Goal: Transaction & Acquisition: Purchase product/service

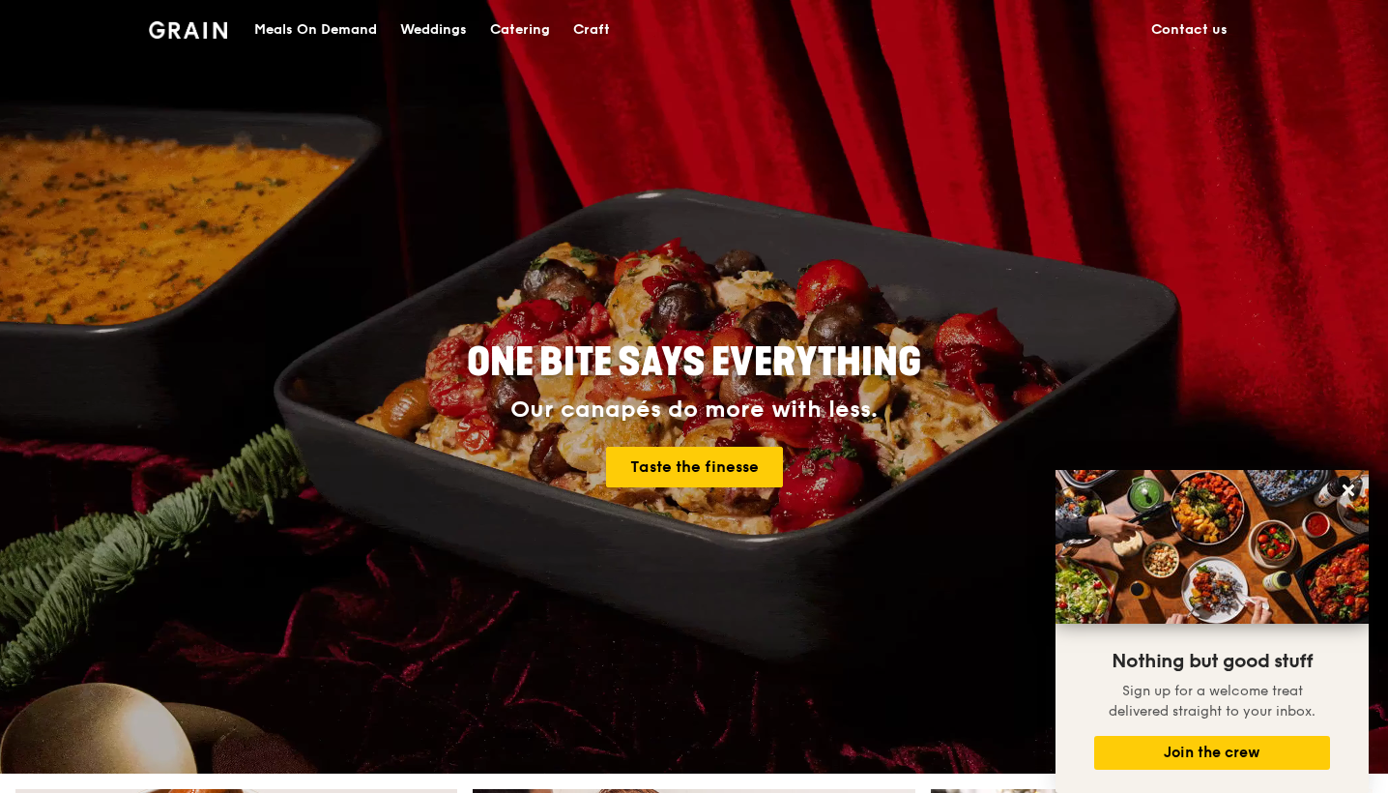
click at [529, 37] on div "Catering" at bounding box center [520, 30] width 60 height 58
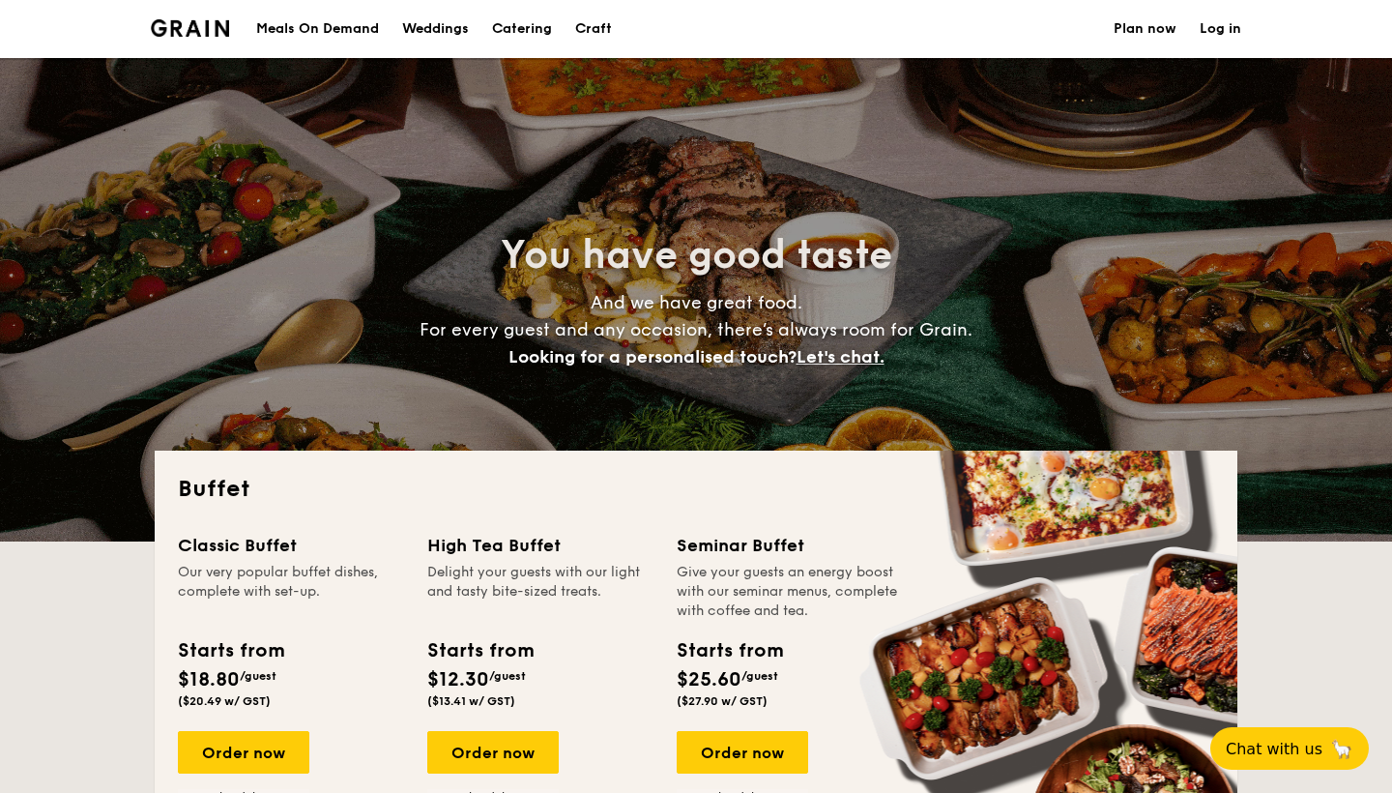
select select
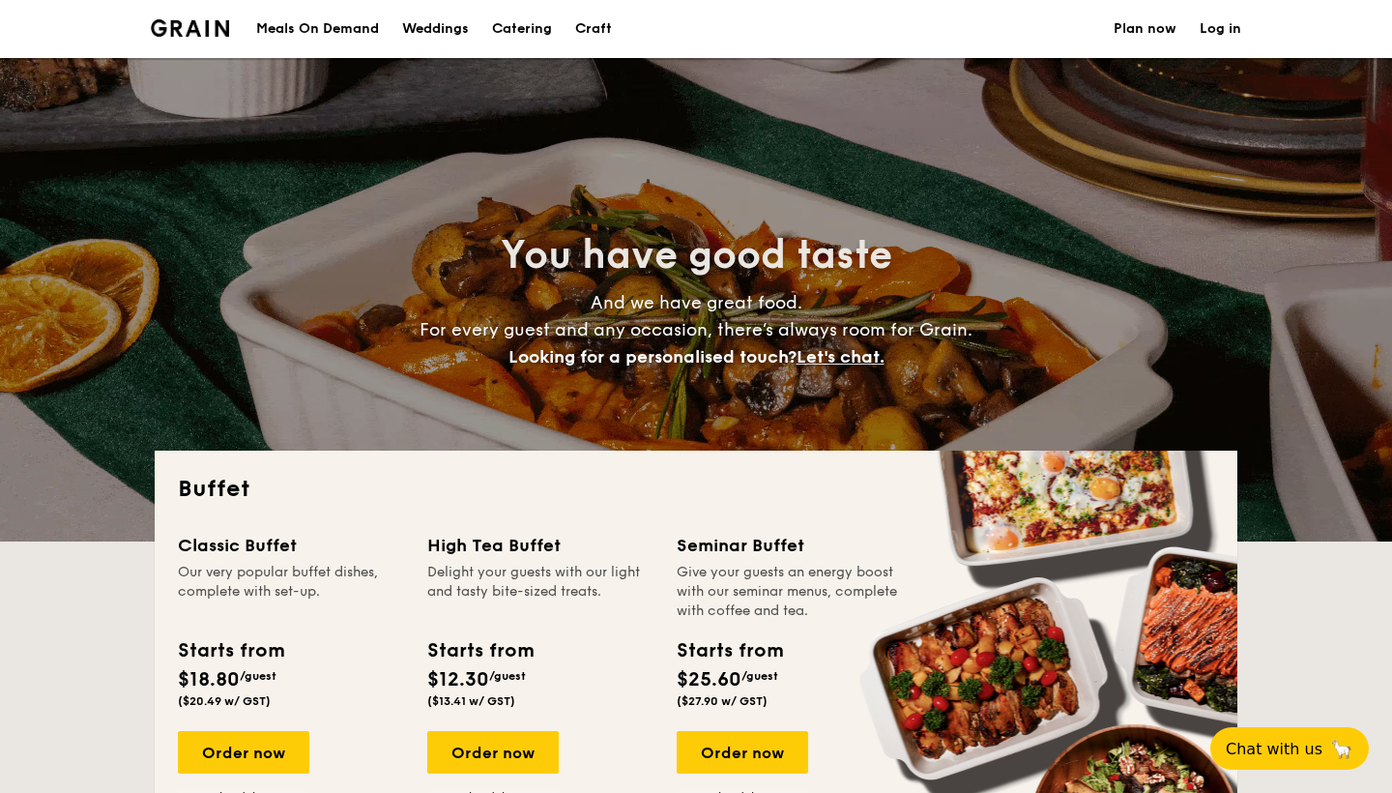
click at [450, 17] on div "Weddings" at bounding box center [435, 29] width 67 height 58
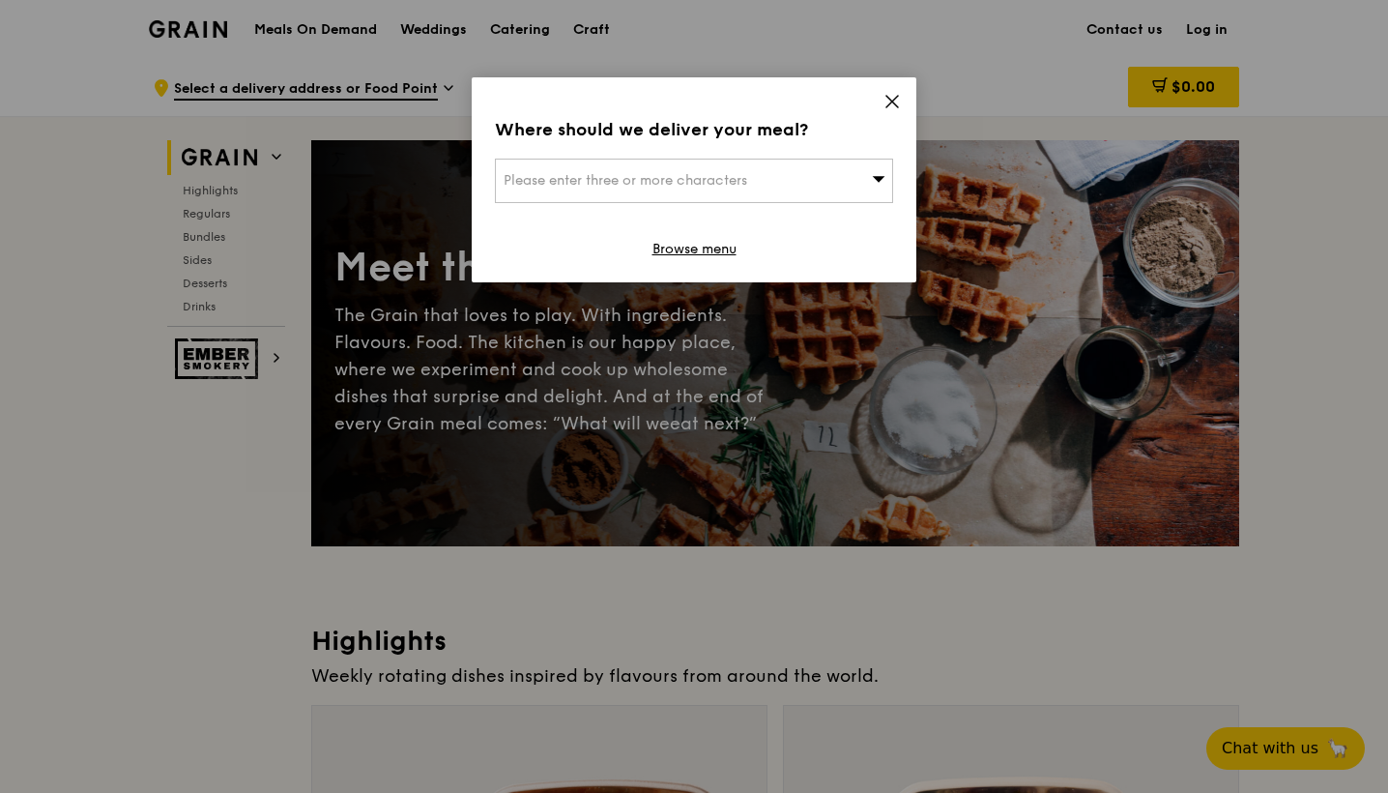
click at [895, 93] on icon at bounding box center [892, 101] width 17 height 17
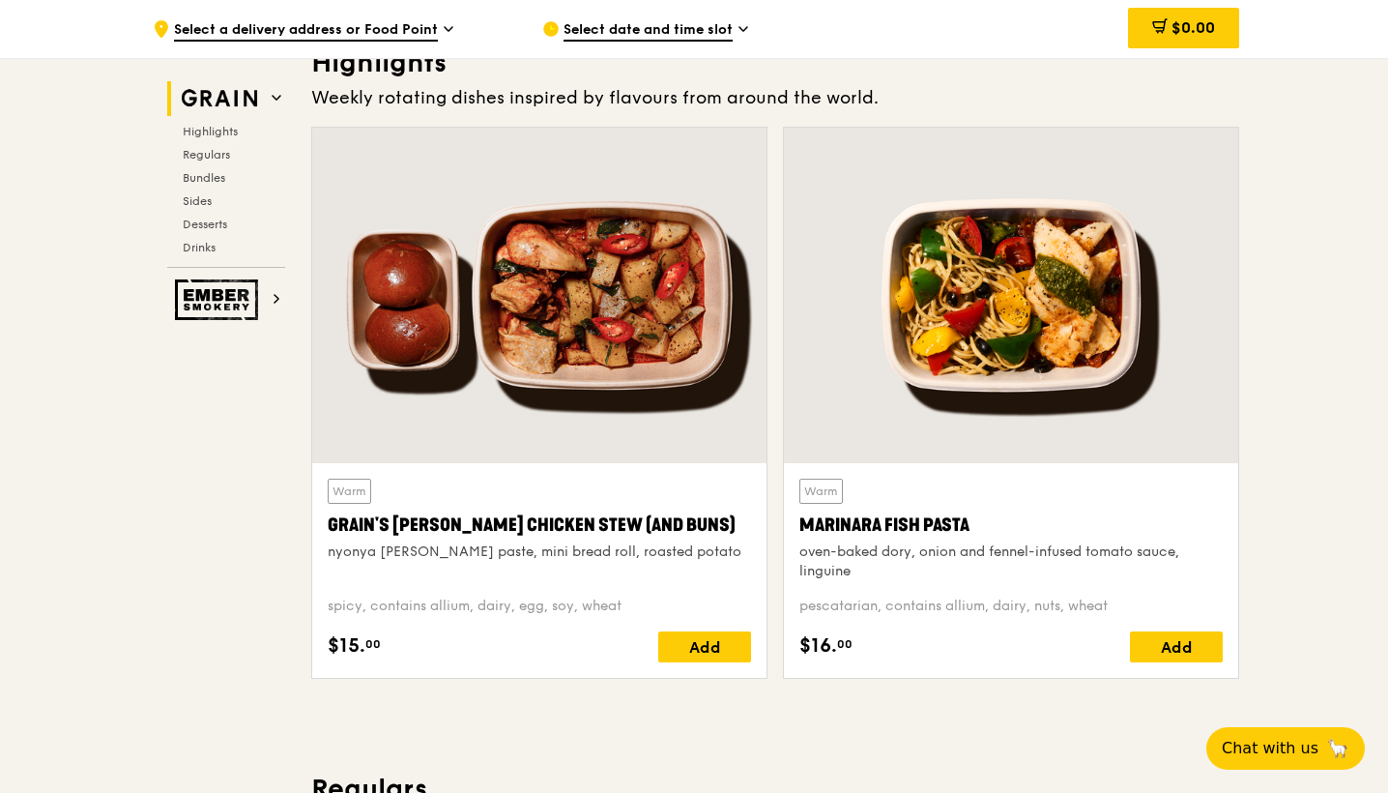
scroll to position [597, 0]
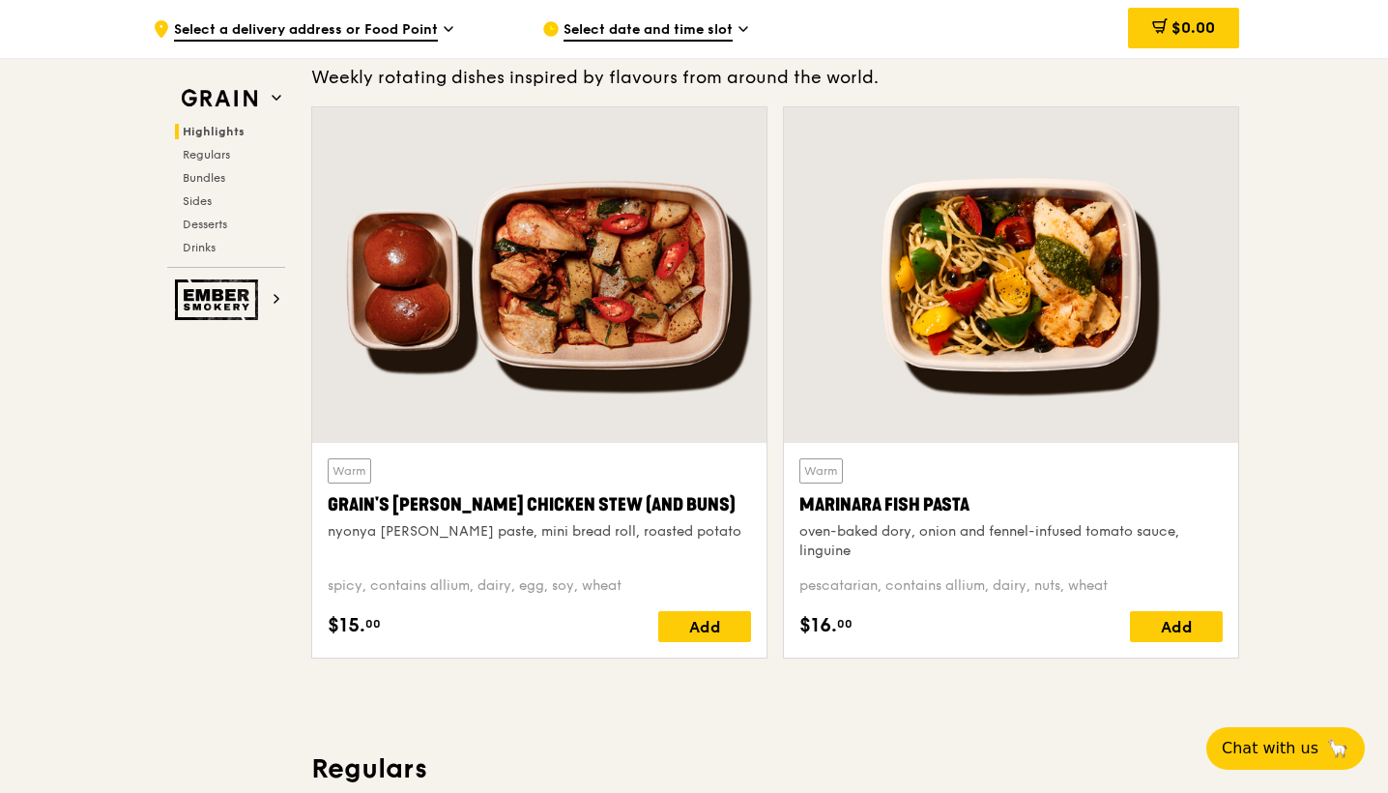
click at [608, 377] on div at bounding box center [539, 274] width 454 height 335
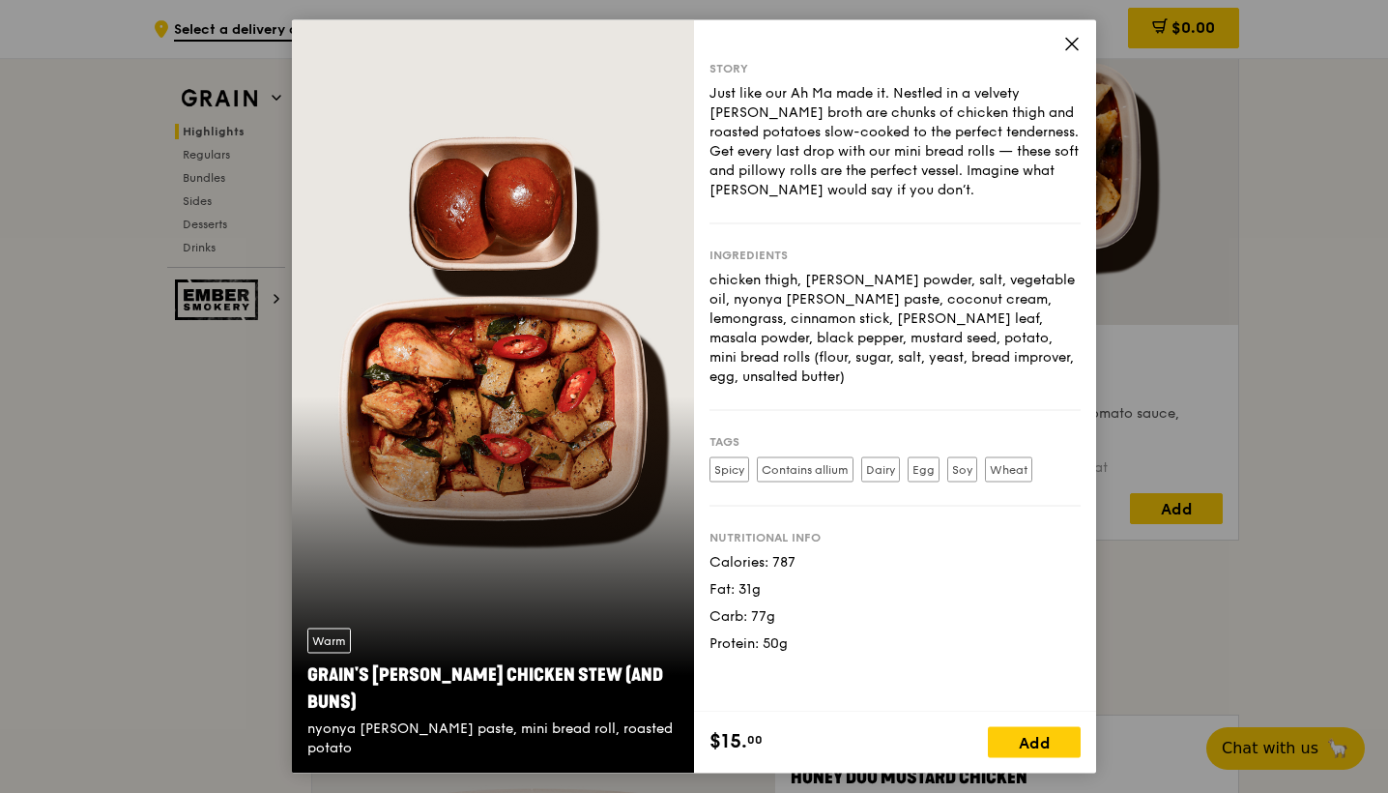
scroll to position [720, 0]
click at [1074, 51] on icon at bounding box center [1071, 44] width 17 height 17
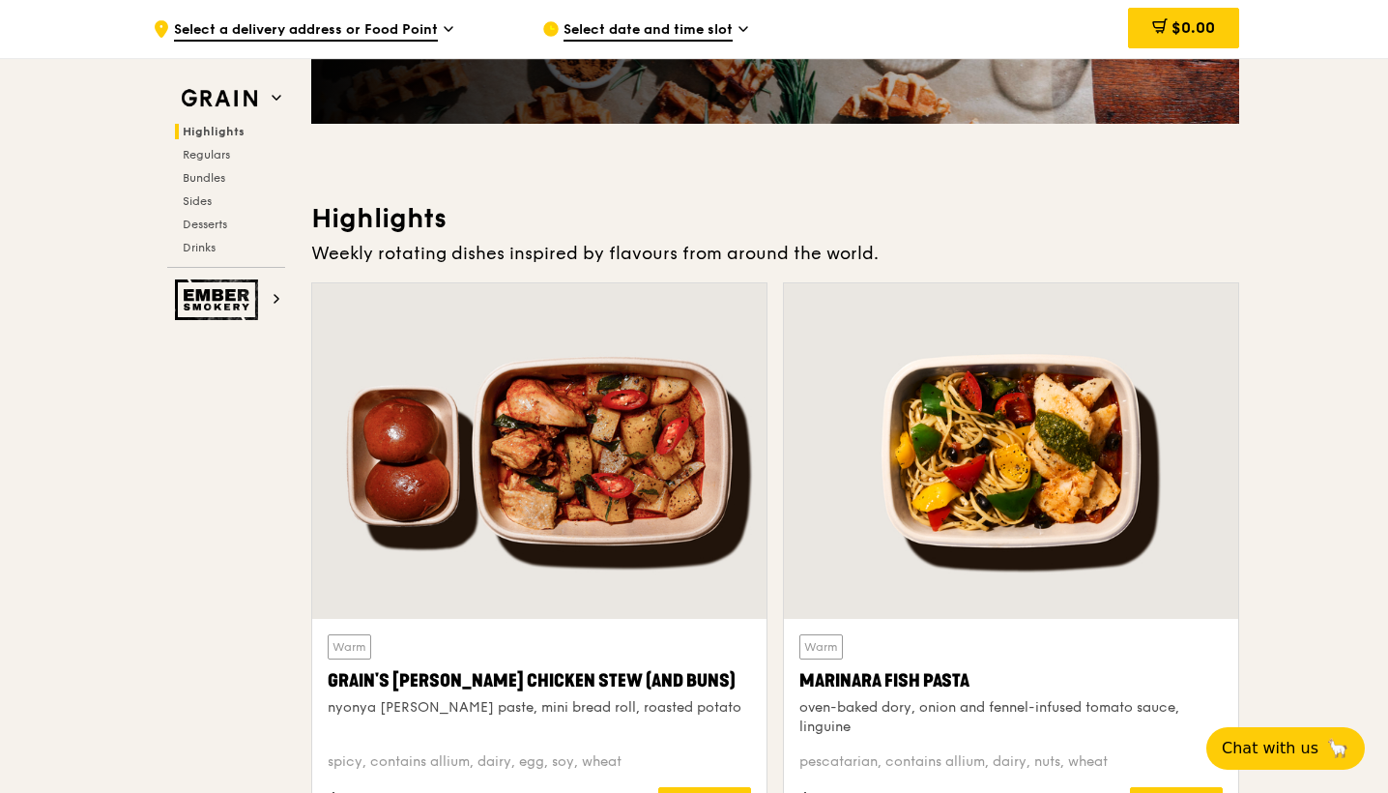
scroll to position [477, 0]
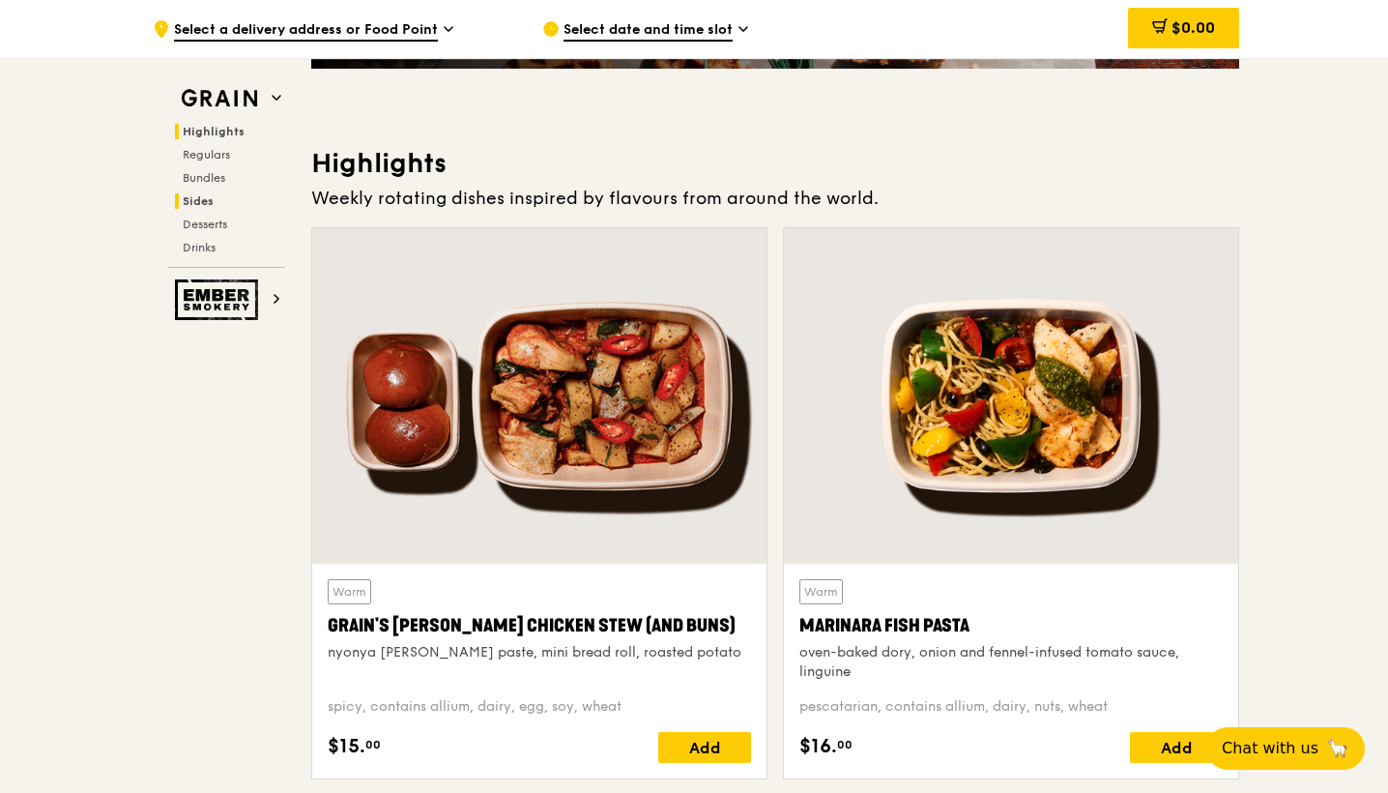
click at [203, 206] on span "Sides" at bounding box center [198, 201] width 31 height 14
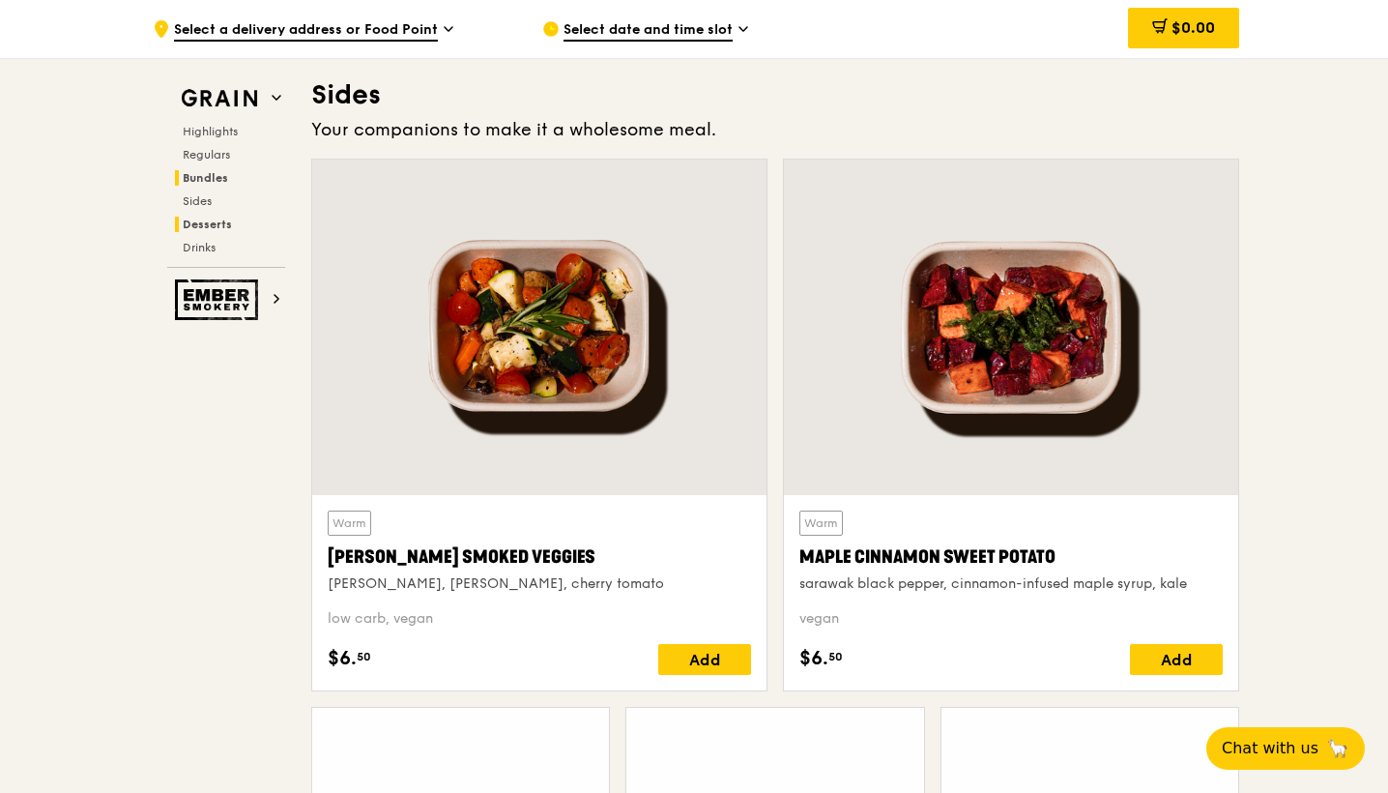
click at [212, 218] on span "Desserts" at bounding box center [207, 225] width 49 height 14
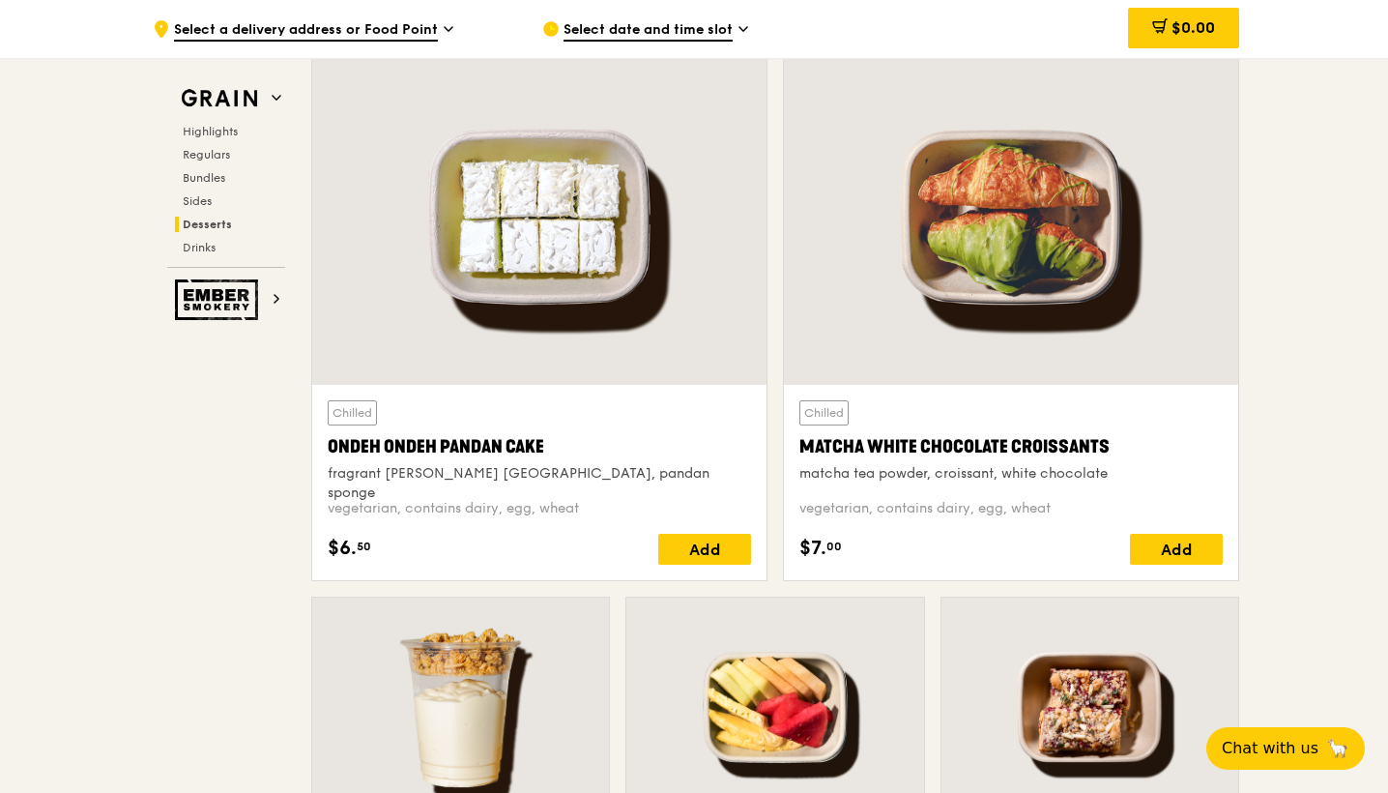
scroll to position [5620, 1]
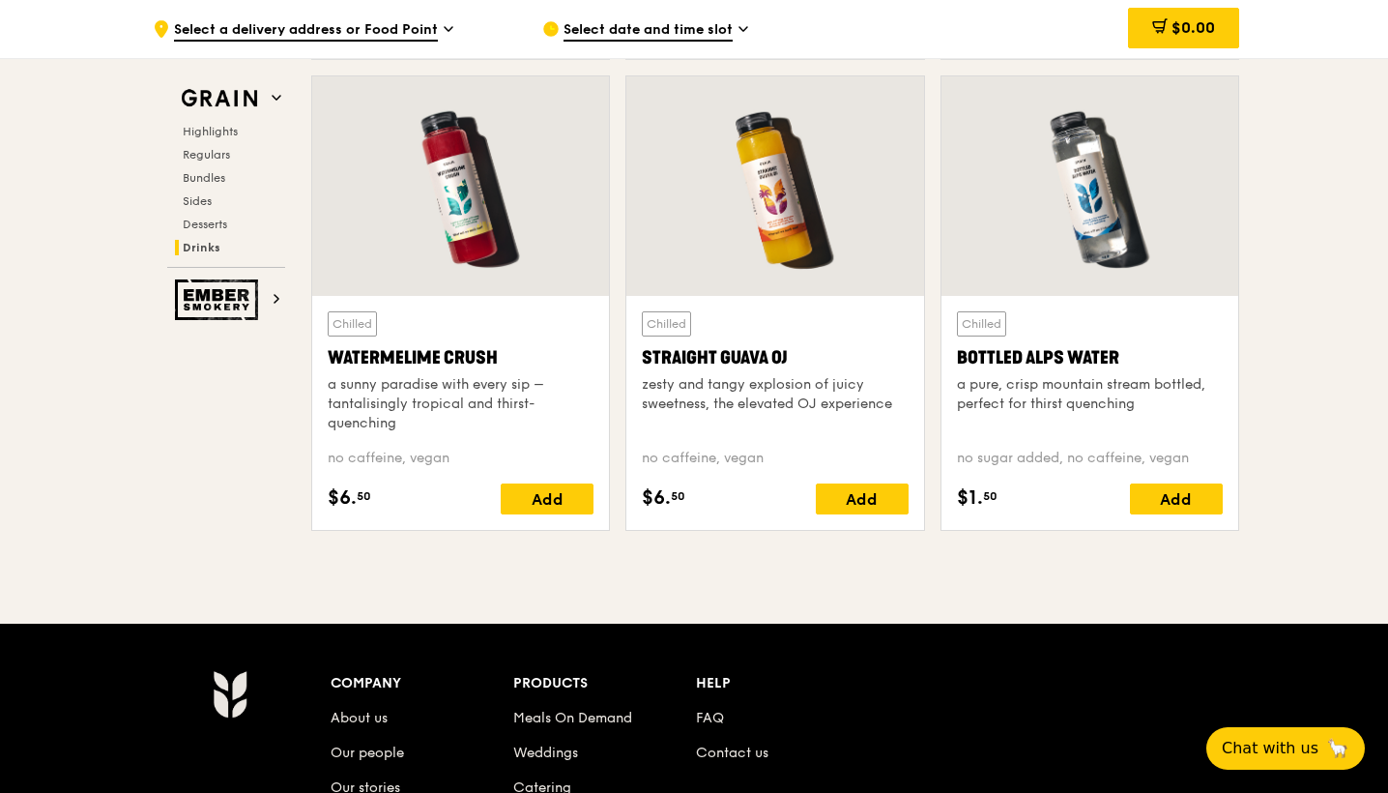
scroll to position [7749, 0]
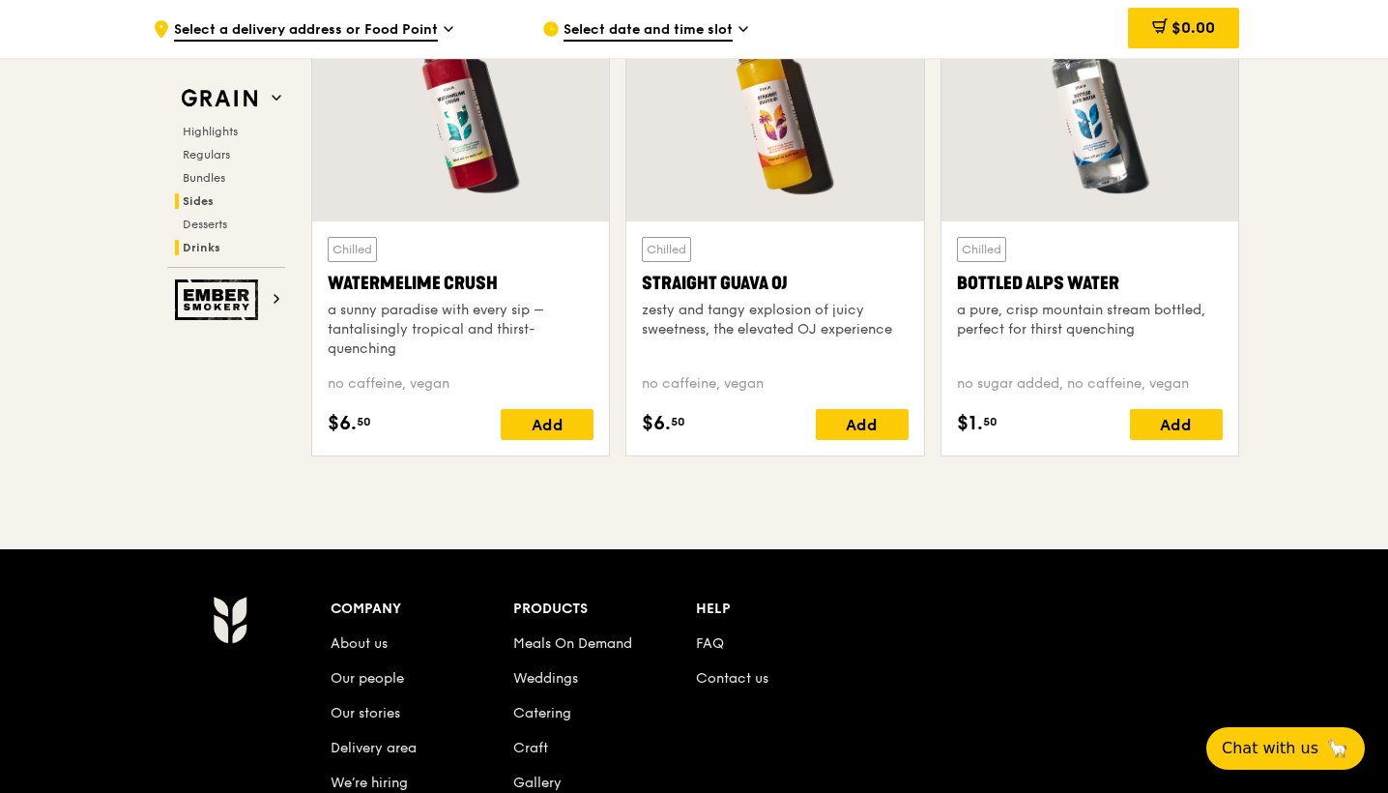
click at [204, 201] on span "Sides" at bounding box center [198, 201] width 31 height 14
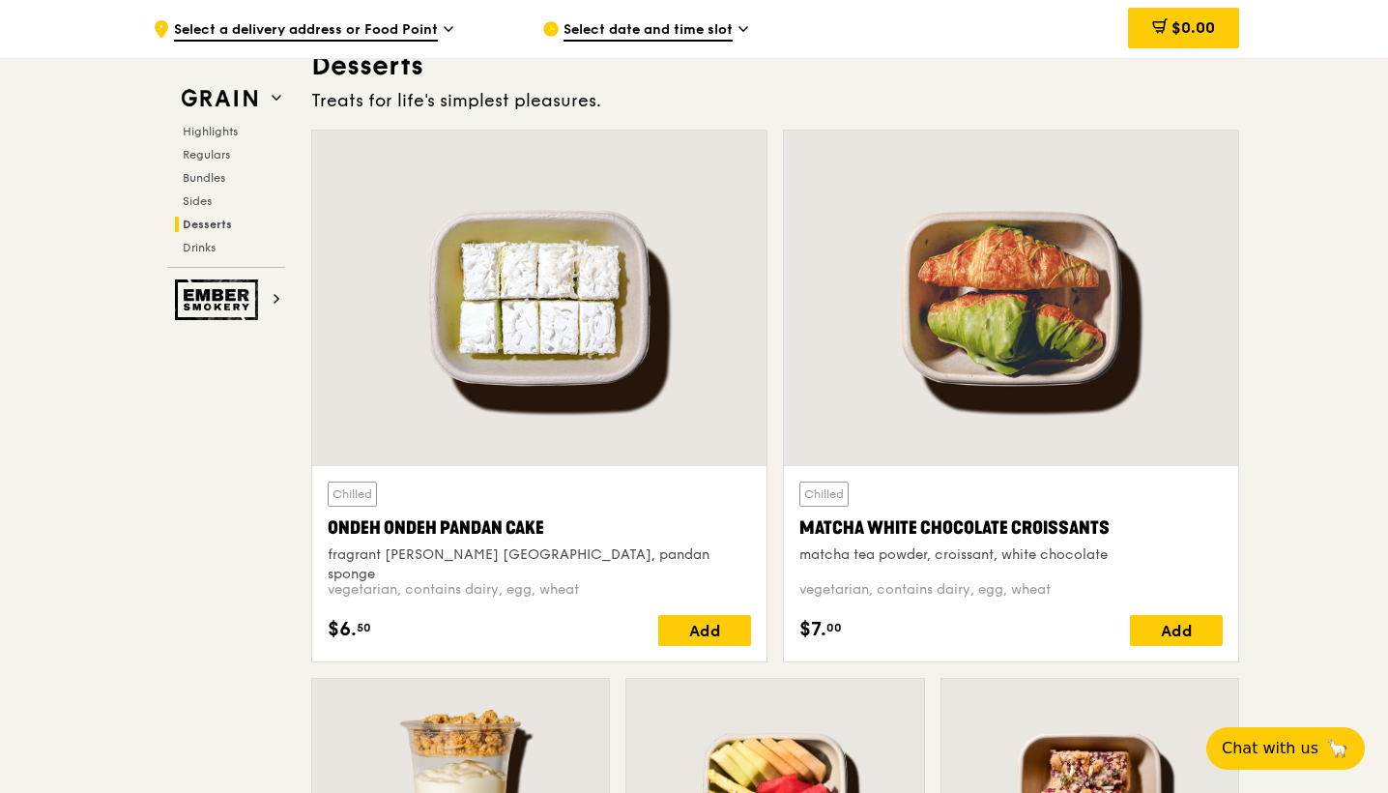
scroll to position [5519, 0]
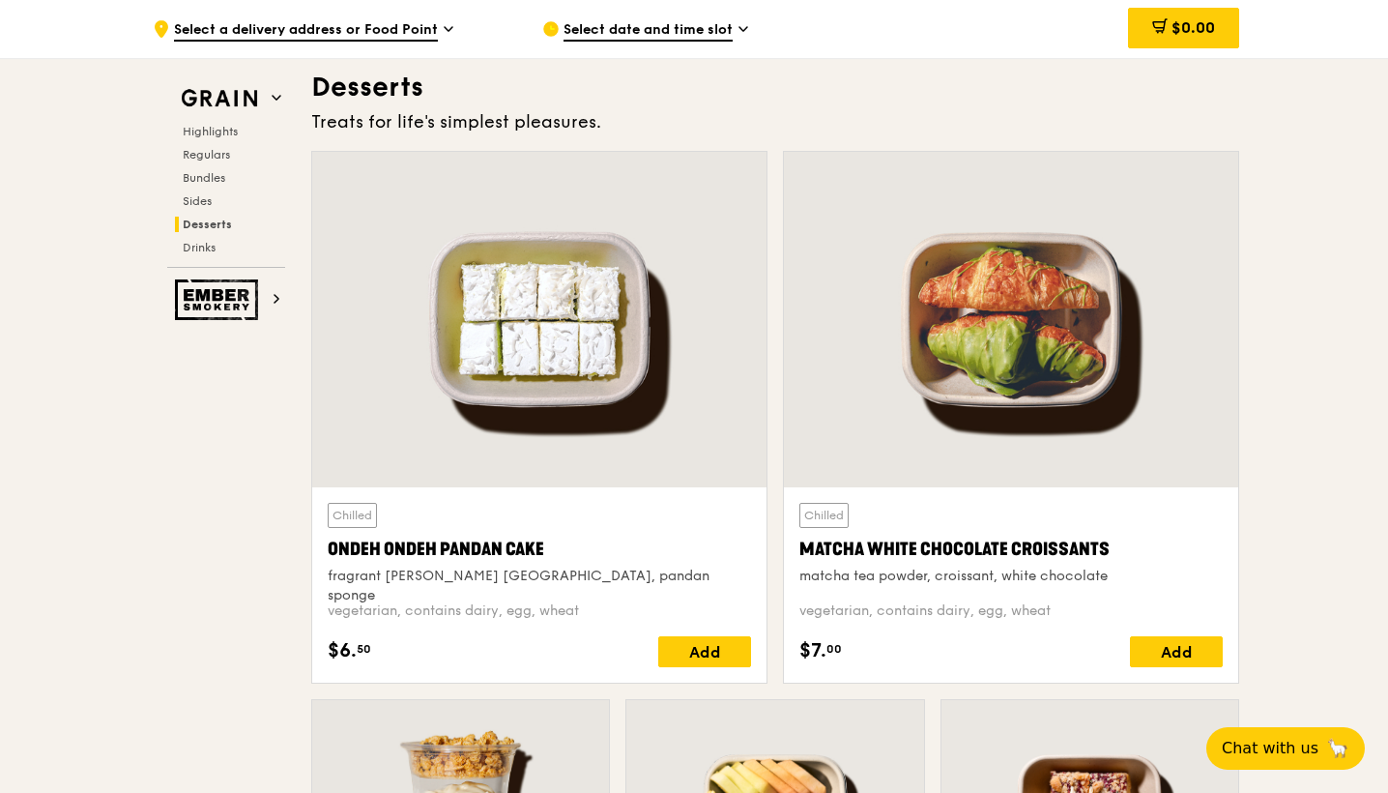
click at [500, 371] on div at bounding box center [539, 319] width 454 height 335
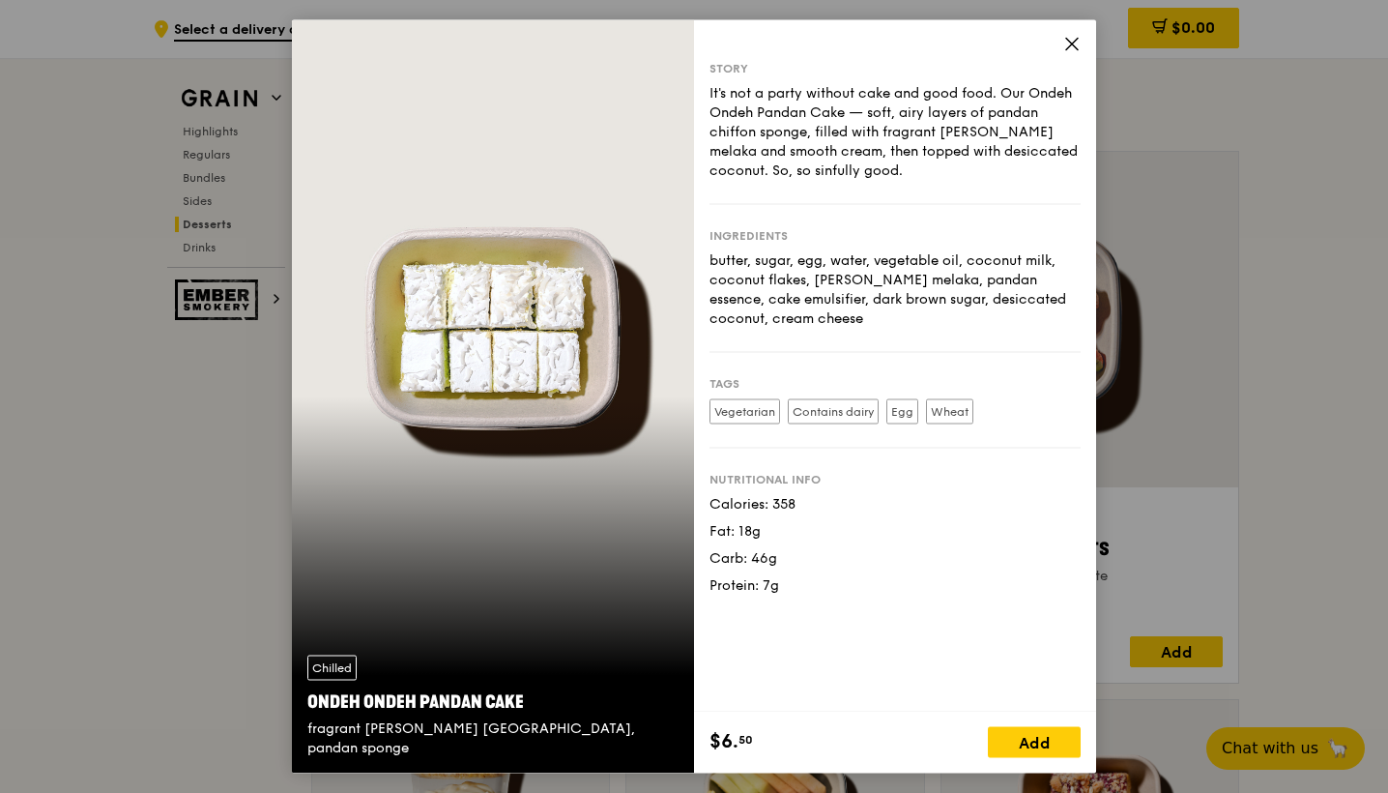
click at [1067, 47] on icon at bounding box center [1071, 44] width 17 height 17
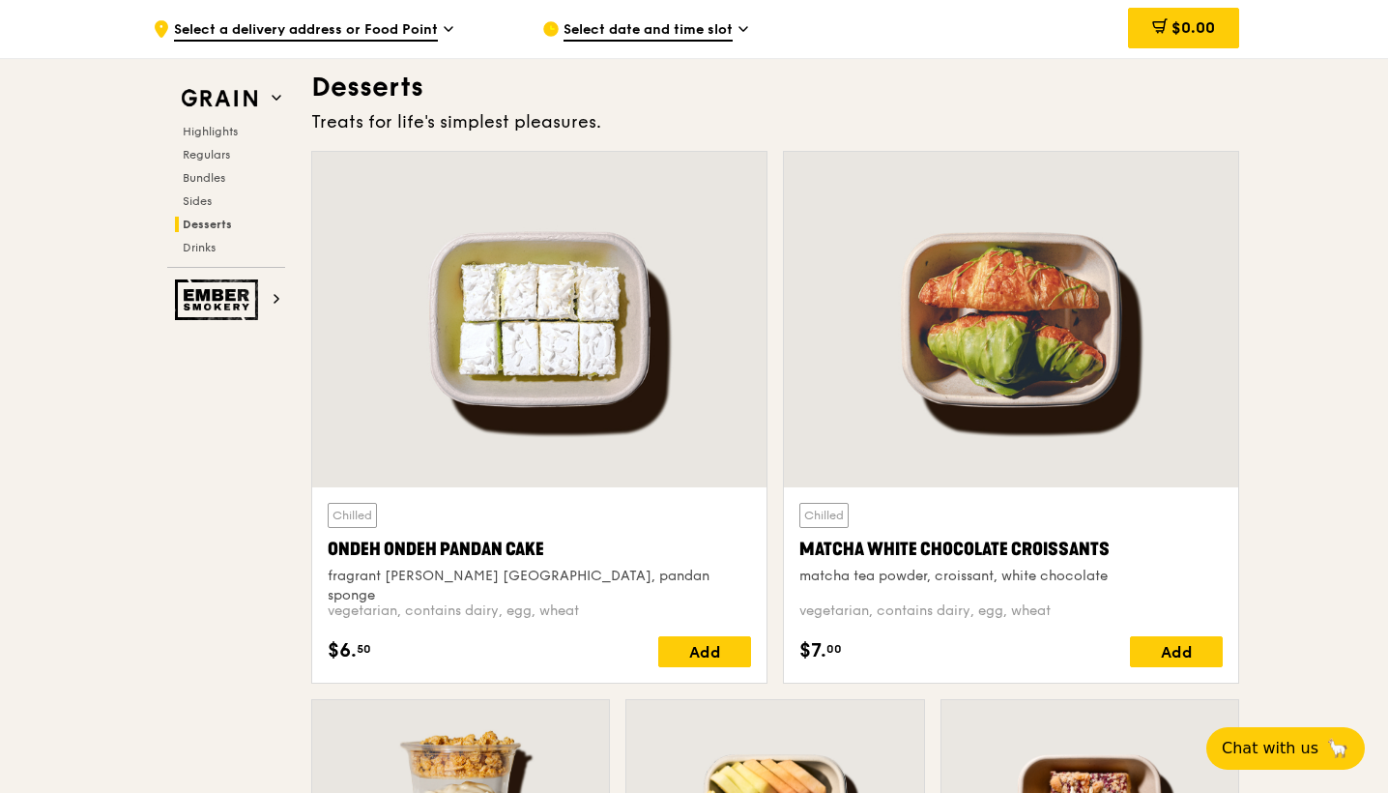
click at [215, 188] on div "Highlights Regulars Bundles Sides Desserts Drinks" at bounding box center [226, 189] width 118 height 131
click at [206, 177] on span "Bundles" at bounding box center [205, 178] width 45 height 14
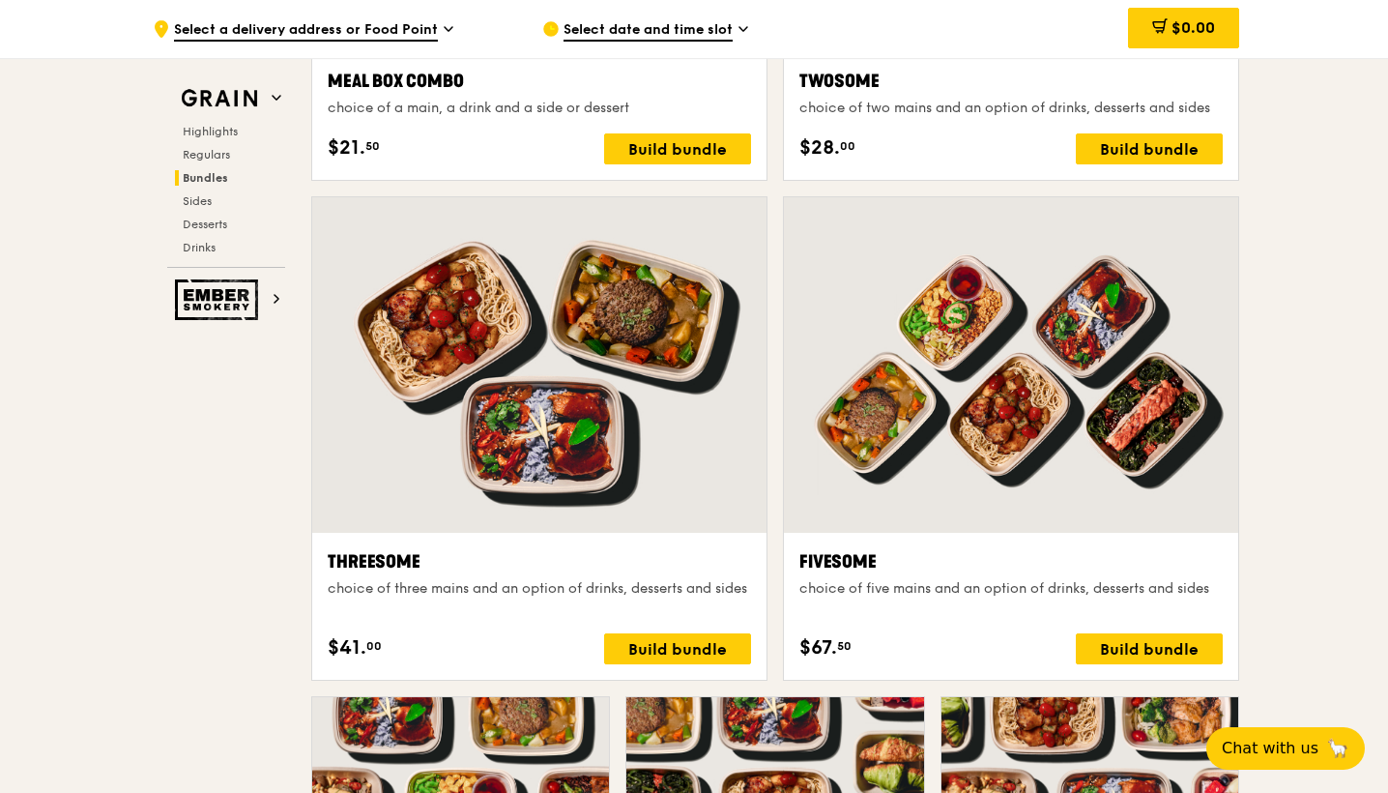
scroll to position [3228, 0]
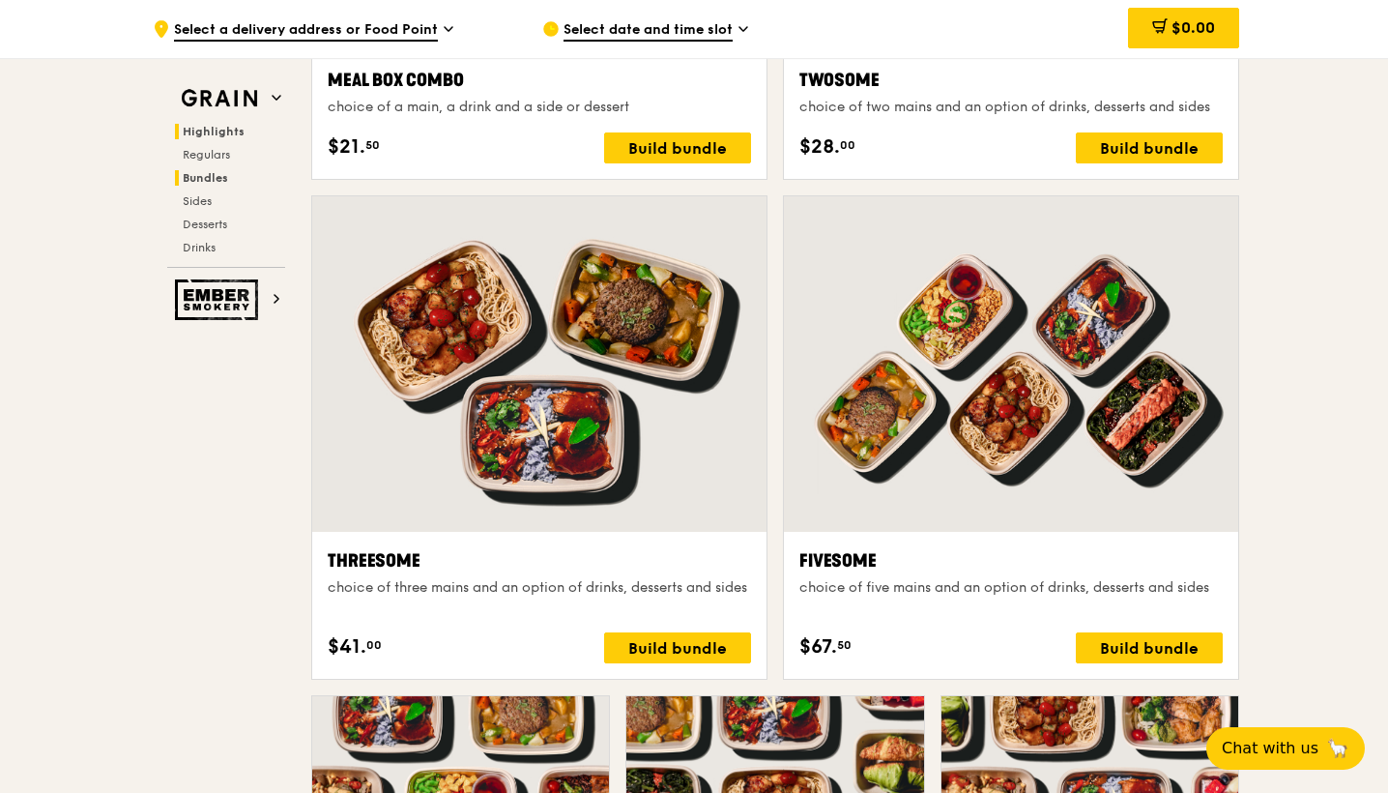
click at [225, 137] on span "Highlights" at bounding box center [214, 132] width 62 height 14
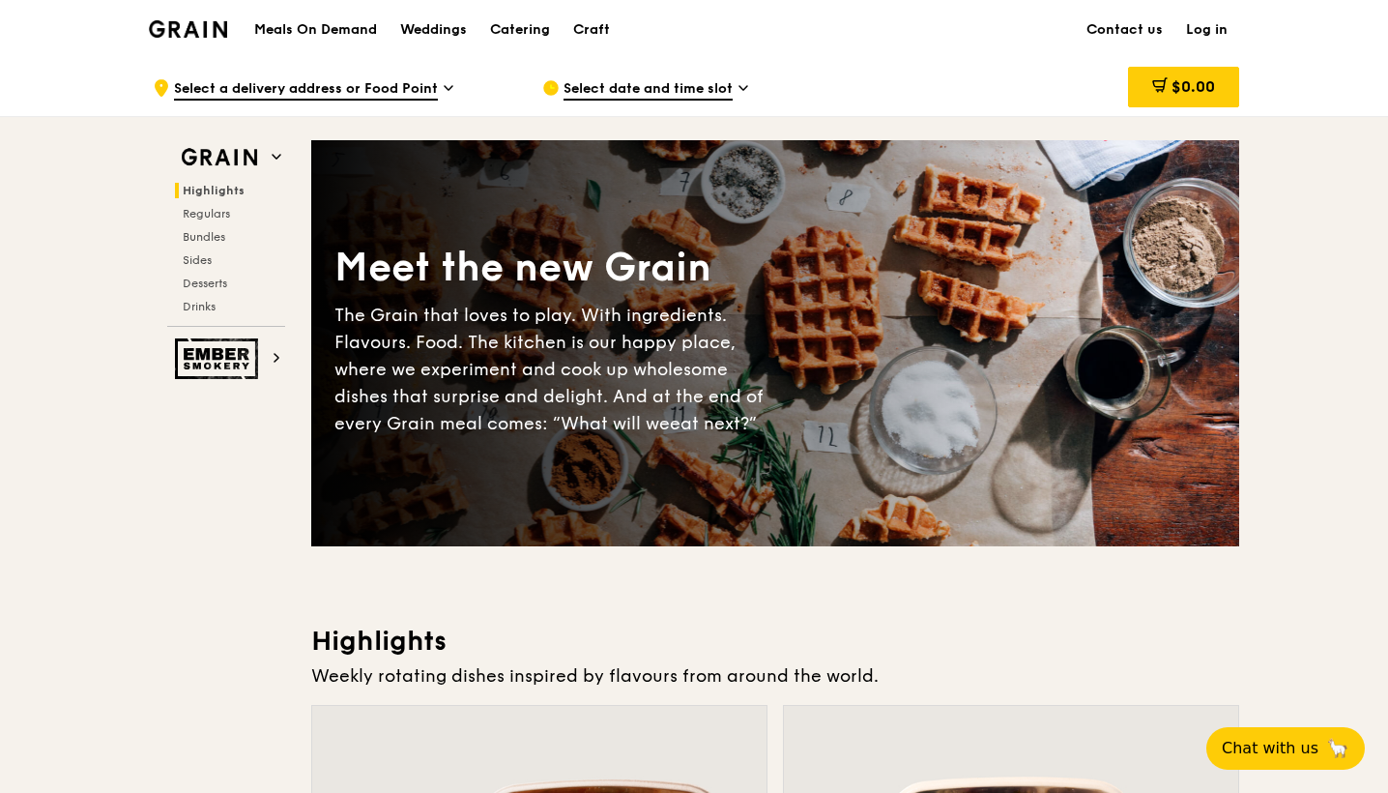
scroll to position [0, 0]
click at [439, 21] on div "Weddings" at bounding box center [433, 30] width 67 height 58
